Goal: Information Seeking & Learning: Learn about a topic

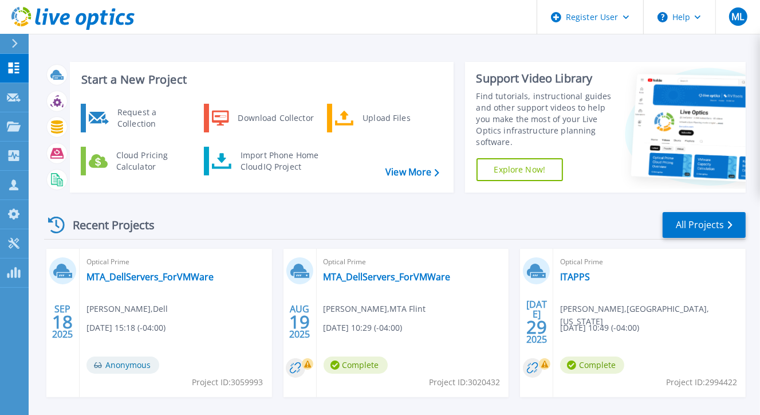
click at [112, 202] on div "Recent Projects All Projects SEP 18 2025 Optical Prime MTA_DellServers_ForVMWar…" at bounding box center [395, 401] width 702 height 399
click at [694, 223] on link "All Projects" at bounding box center [704, 225] width 83 height 26
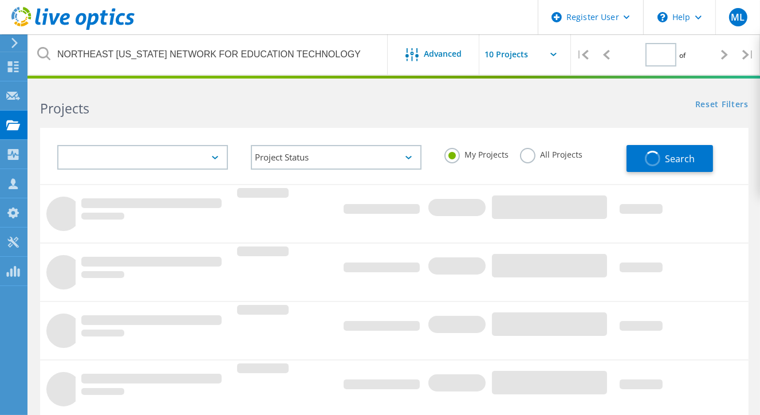
type input "1"
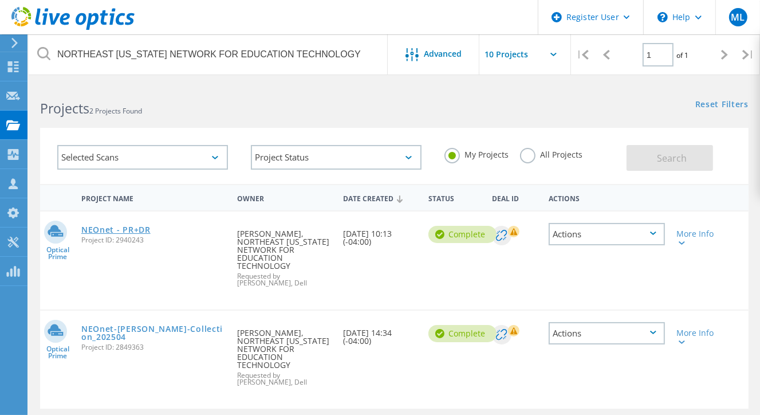
click at [135, 229] on link "NEOnet - PR+DR" at bounding box center [115, 230] width 69 height 8
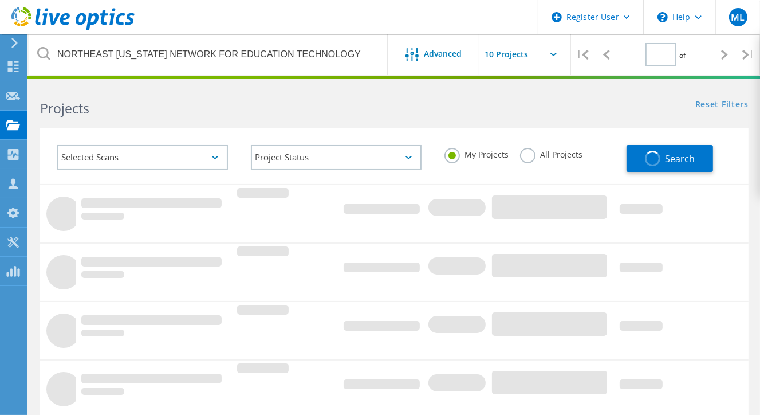
type input "1"
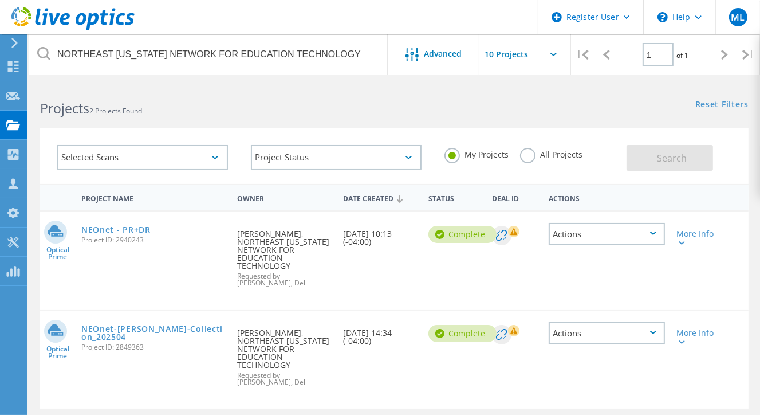
click at [527, 155] on label "All Projects" at bounding box center [551, 153] width 62 height 11
click at [0, 0] on input "All Projects" at bounding box center [0, 0] width 0 height 0
click at [646, 163] on button "Search" at bounding box center [670, 158] width 86 height 26
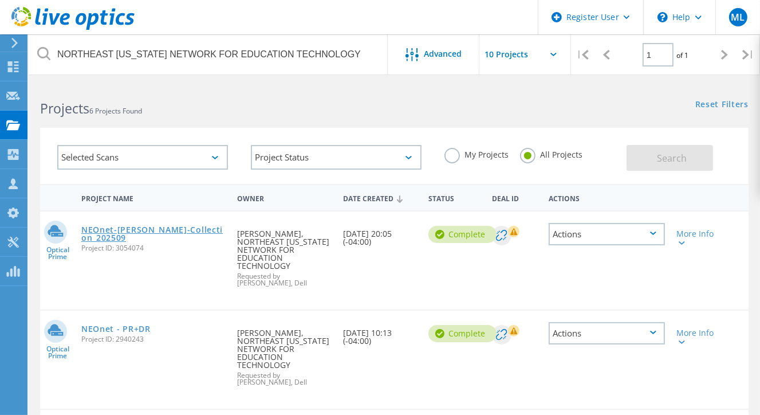
click at [184, 226] on link "NEOnet-[PERSON_NAME]-Collection_202509" at bounding box center [153, 234] width 144 height 16
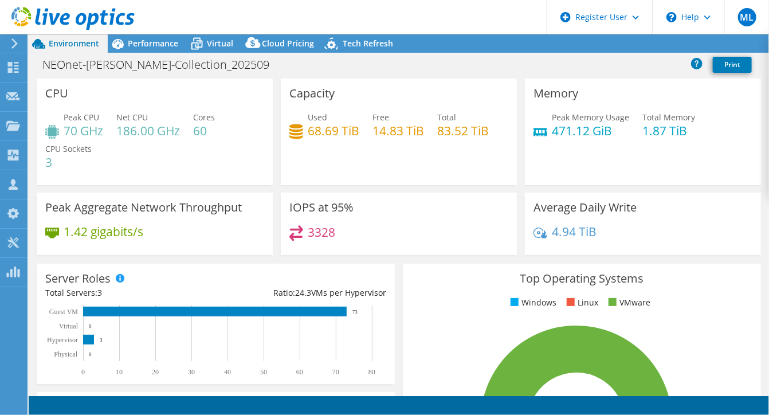
select select "USD"
radio input "true"
radio input "false"
click at [730, 129] on div "Peak Memory Usage 471.12 GiB Total Memory 1.87 TiB" at bounding box center [642, 129] width 219 height 37
click at [141, 48] on span "Performance" at bounding box center [153, 43] width 50 height 11
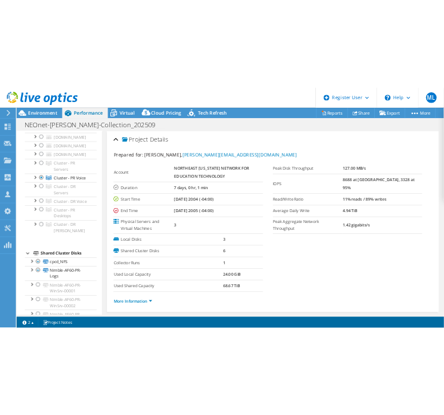
scroll to position [179, 0]
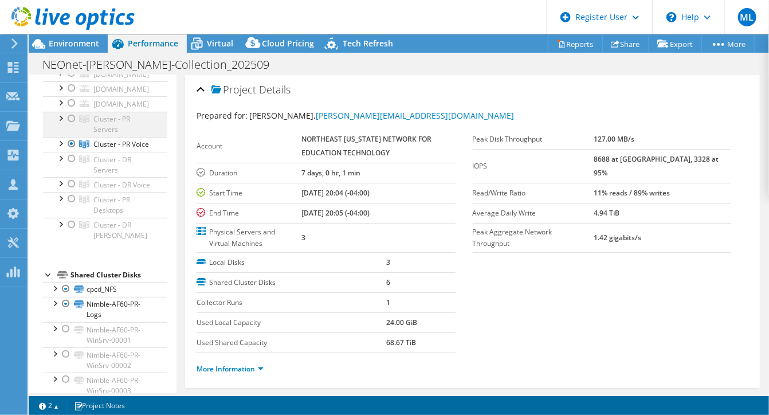
click at [66, 6] on div at bounding box center [59, 0] width 11 height 11
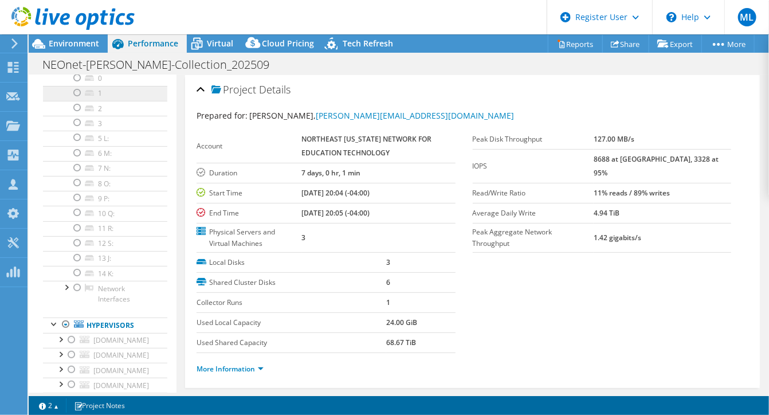
scroll to position [14, 0]
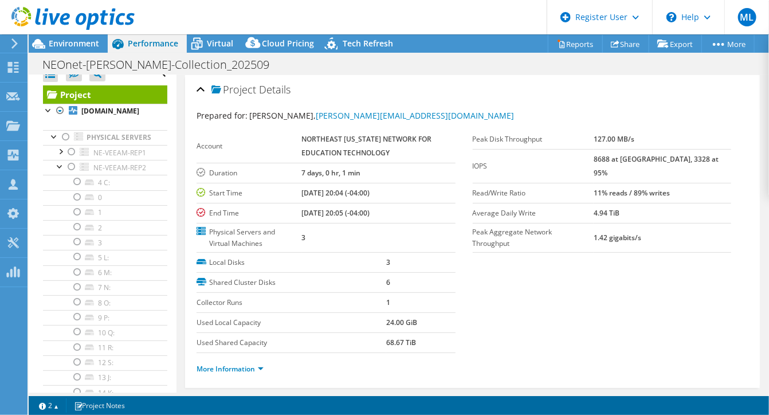
click at [69, 92] on link "Project" at bounding box center [105, 94] width 124 height 18
click at [53, 141] on div at bounding box center [54, 135] width 11 height 11
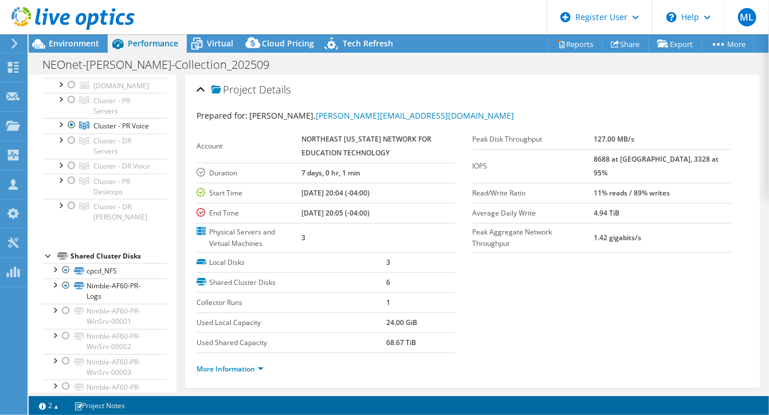
scroll to position [181, 0]
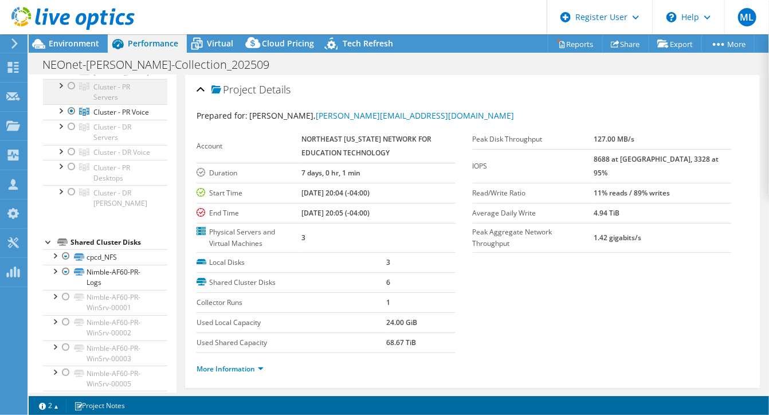
click at [69, 93] on div at bounding box center [71, 86] width 11 height 14
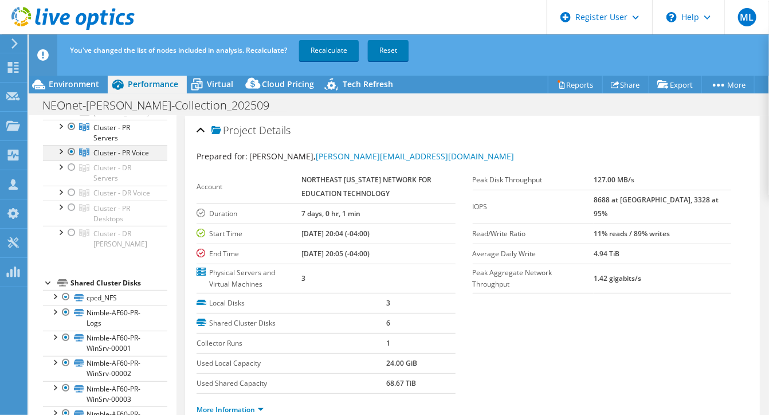
click at [69, 159] on div at bounding box center [71, 152] width 11 height 14
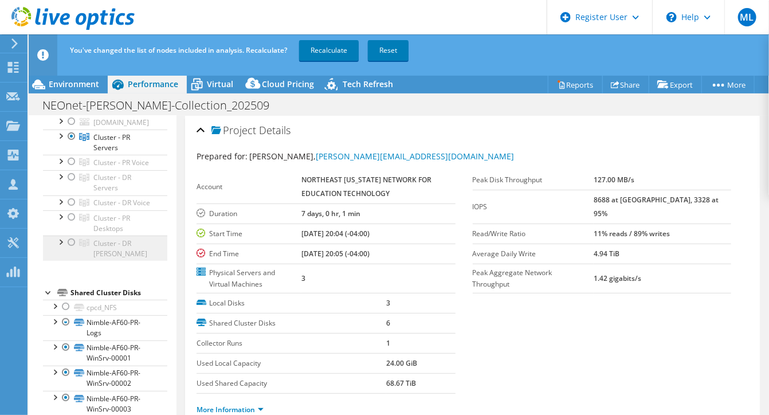
scroll to position [0, 0]
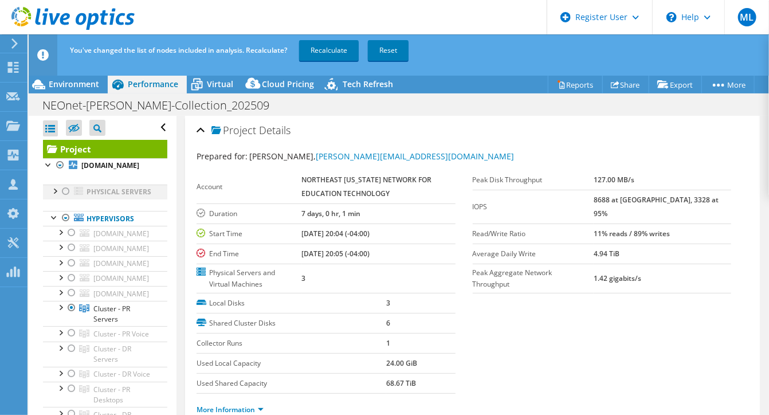
click at [51, 196] on div at bounding box center [54, 189] width 11 height 11
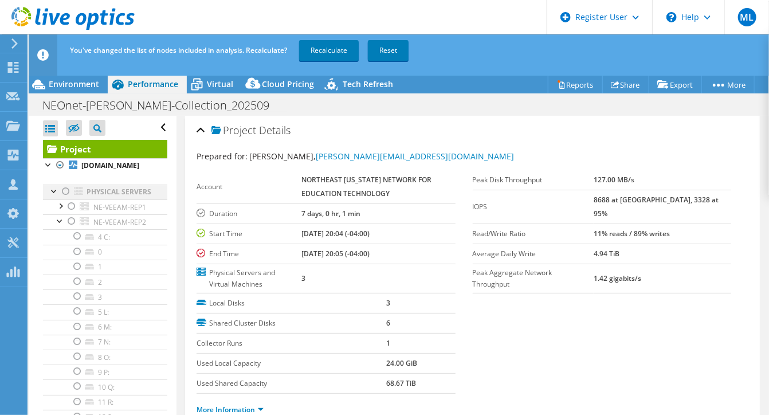
click at [52, 196] on div at bounding box center [54, 189] width 11 height 11
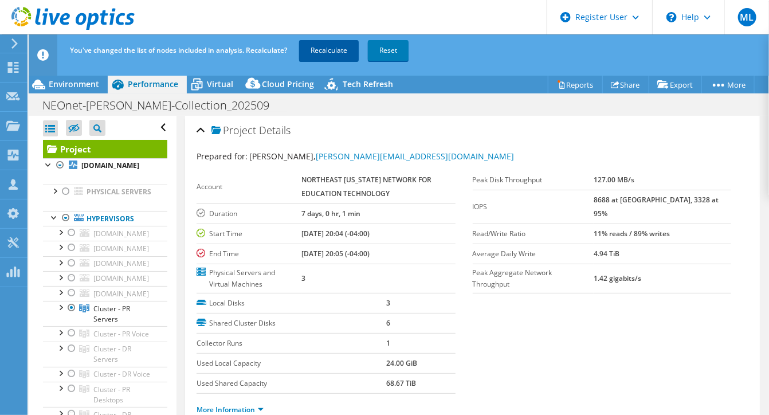
click at [335, 52] on link "Recalculate" at bounding box center [329, 50] width 60 height 21
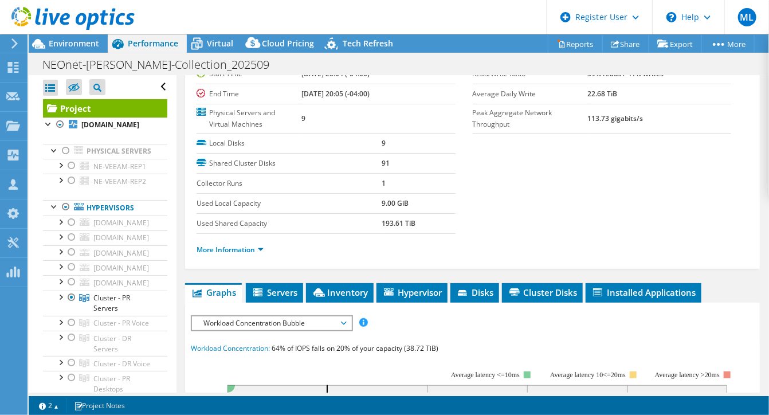
click at [727, 91] on div "Peak Disk Throughput 1.88 GB/s IOPS 135299 at [GEOGRAPHIC_DATA], 28065 at 95% R…" at bounding box center [611, 71] width 276 height 123
